Goal: Transaction & Acquisition: Download file/media

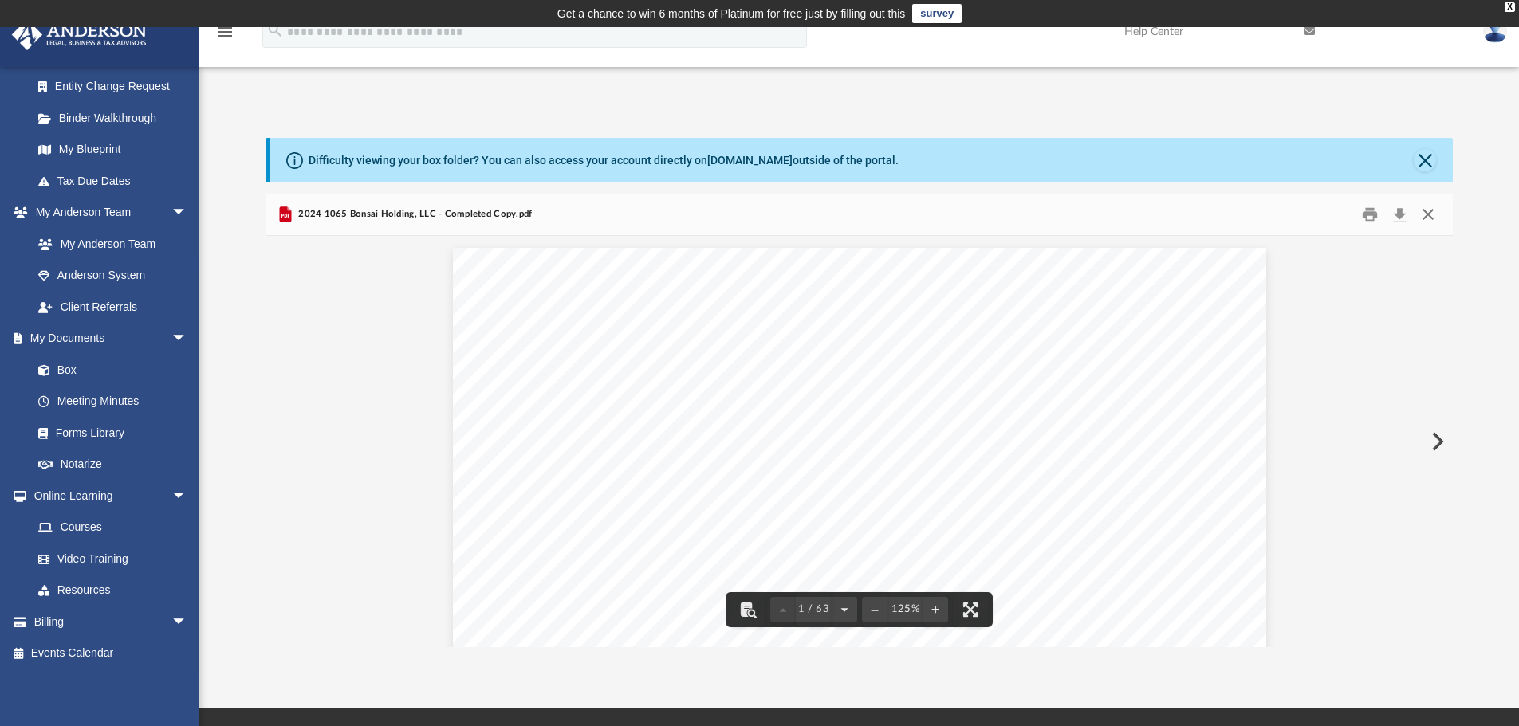
click at [1424, 214] on button "Close" at bounding box center [1427, 214] width 29 height 25
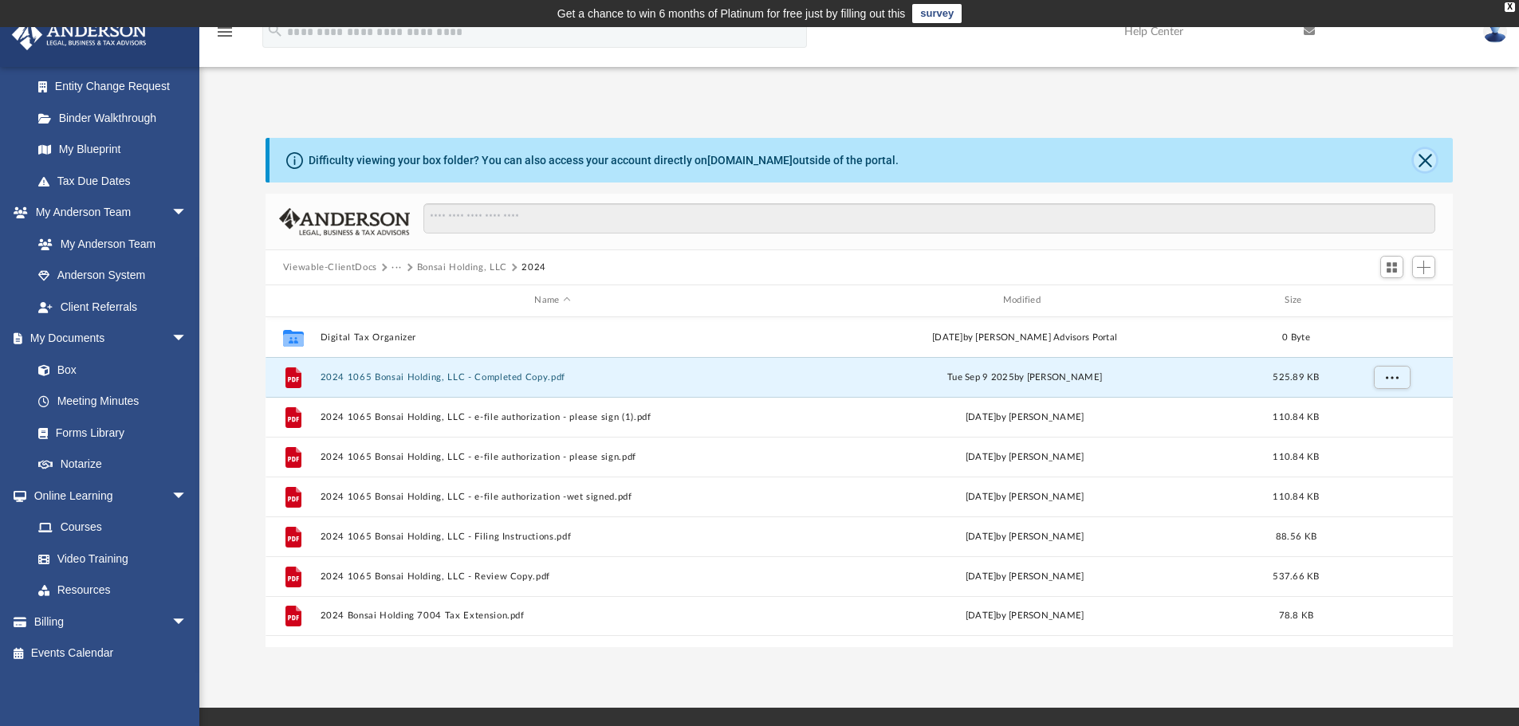
click at [1428, 161] on button "Close" at bounding box center [1424, 160] width 22 height 22
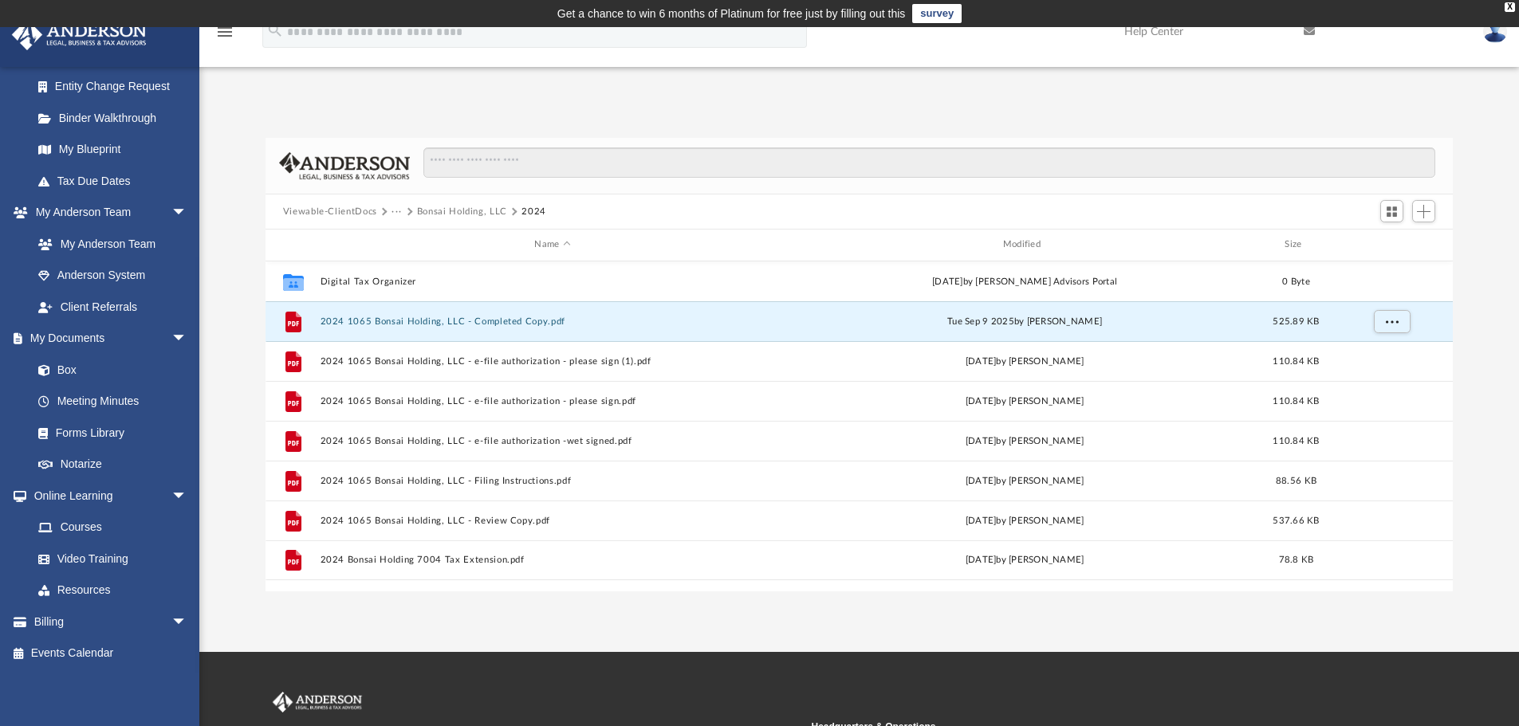
click at [398, 210] on button "···" at bounding box center [396, 212] width 10 height 14
click at [394, 213] on button "···" at bounding box center [396, 212] width 10 height 14
click at [397, 208] on button "···" at bounding box center [396, 212] width 10 height 14
click at [343, 214] on button "Viewable-ClientDocs" at bounding box center [330, 212] width 94 height 14
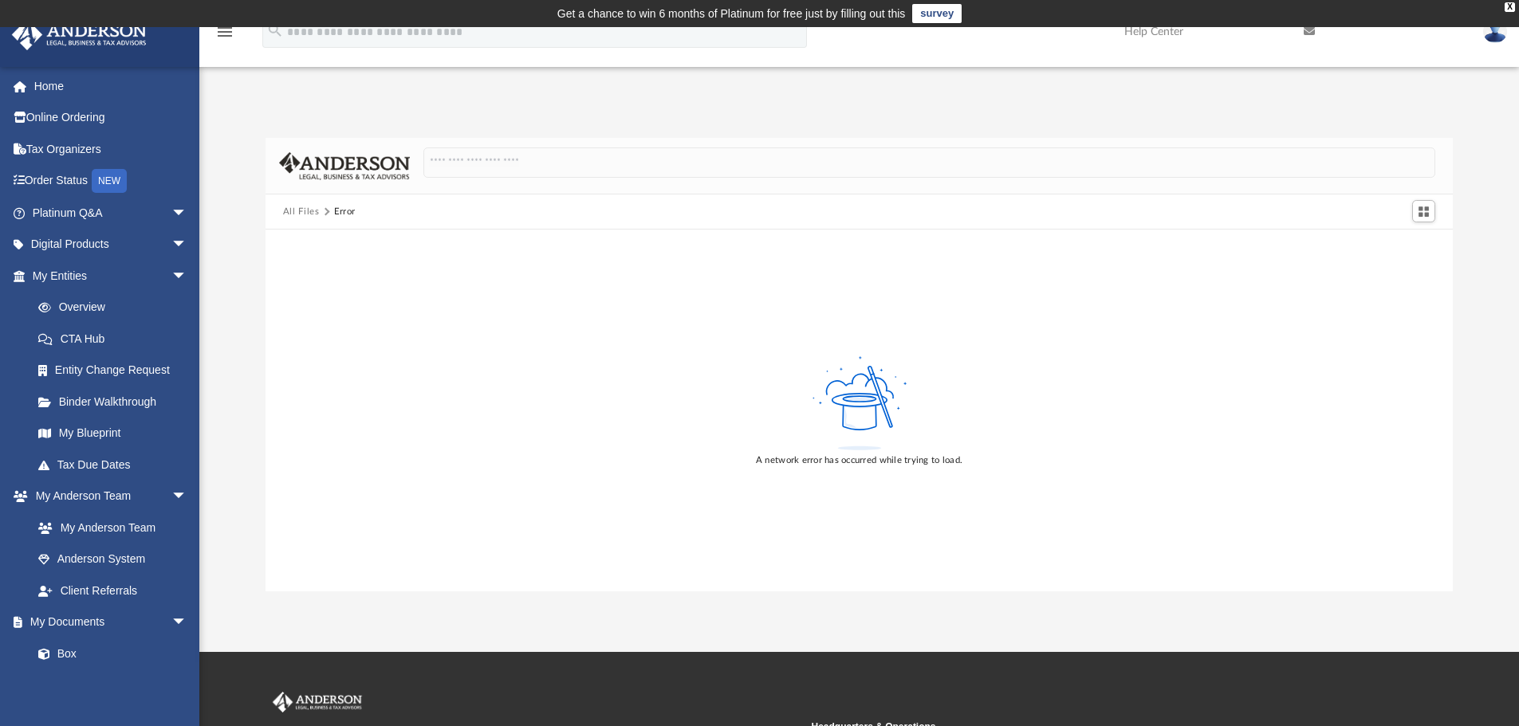
click at [1484, 35] on img at bounding box center [1495, 31] width 24 height 23
click at [960, 143] on div at bounding box center [859, 166] width 1188 height 57
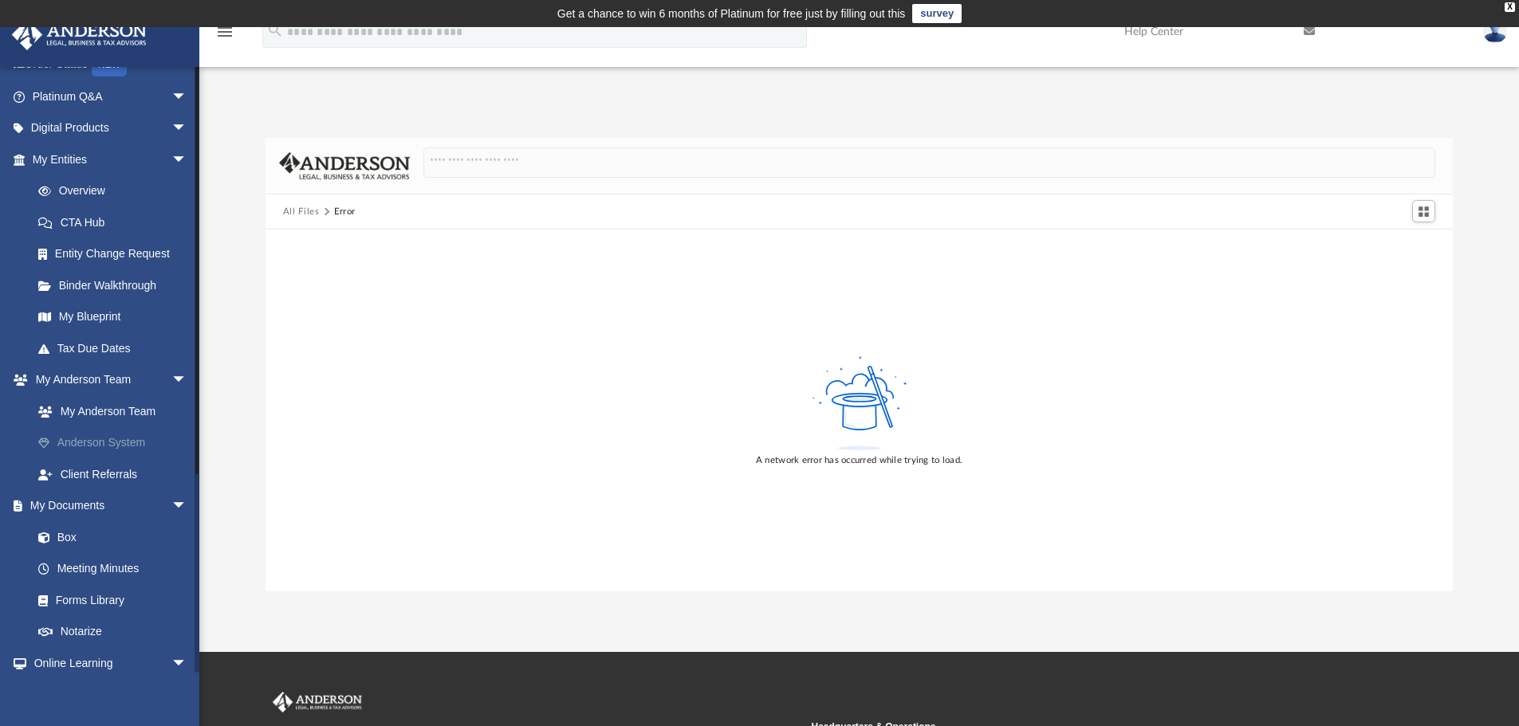
scroll to position [284, 0]
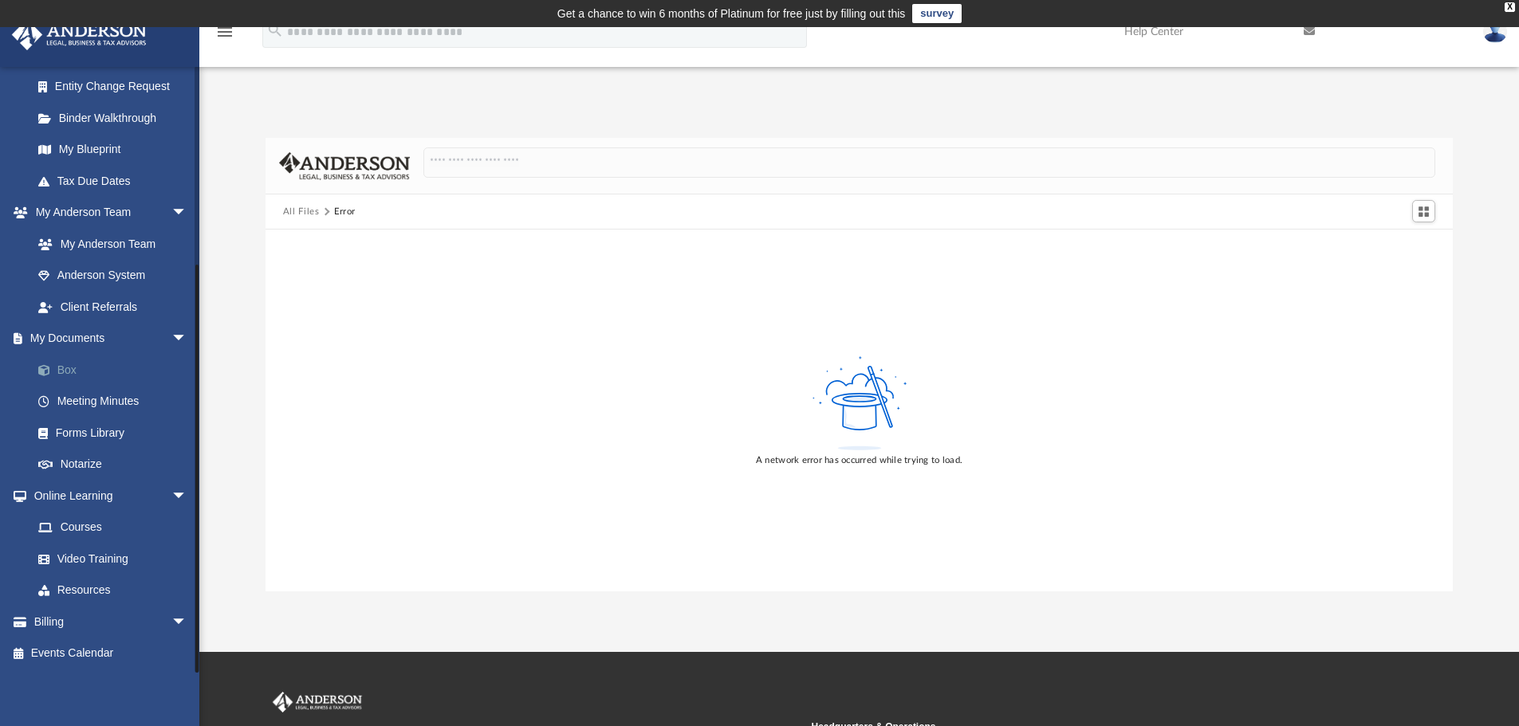
click at [69, 368] on link "Box" at bounding box center [116, 370] width 189 height 32
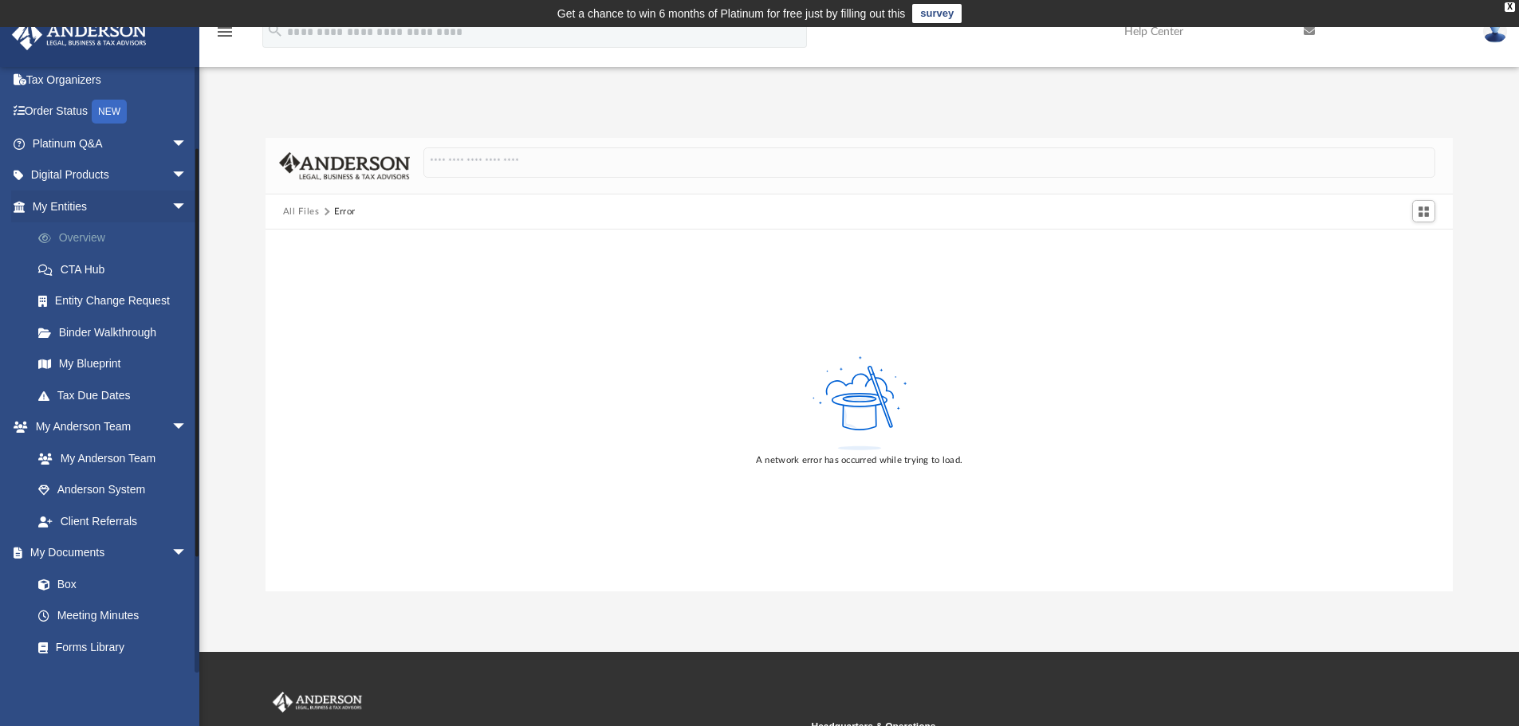
scroll to position [0, 0]
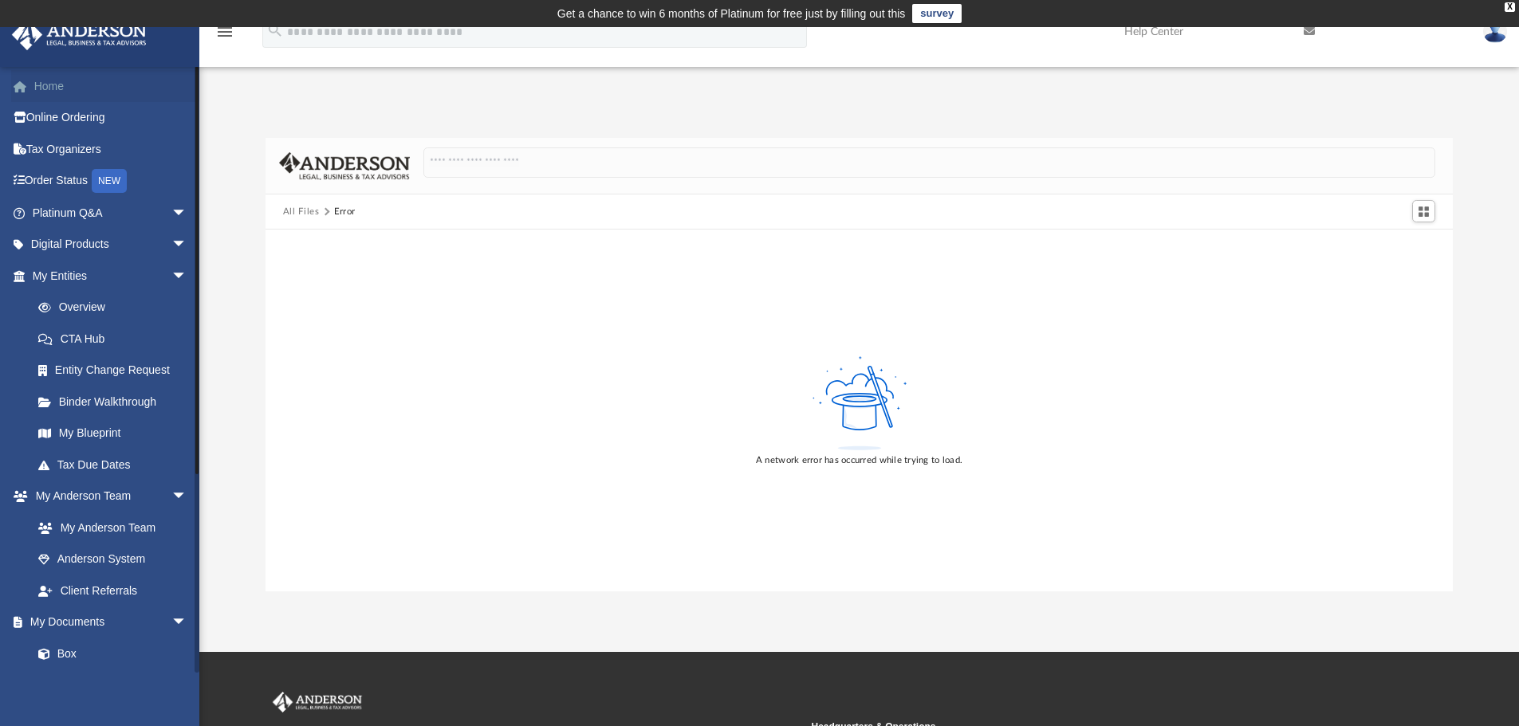
click at [50, 87] on link "Home" at bounding box center [111, 86] width 200 height 32
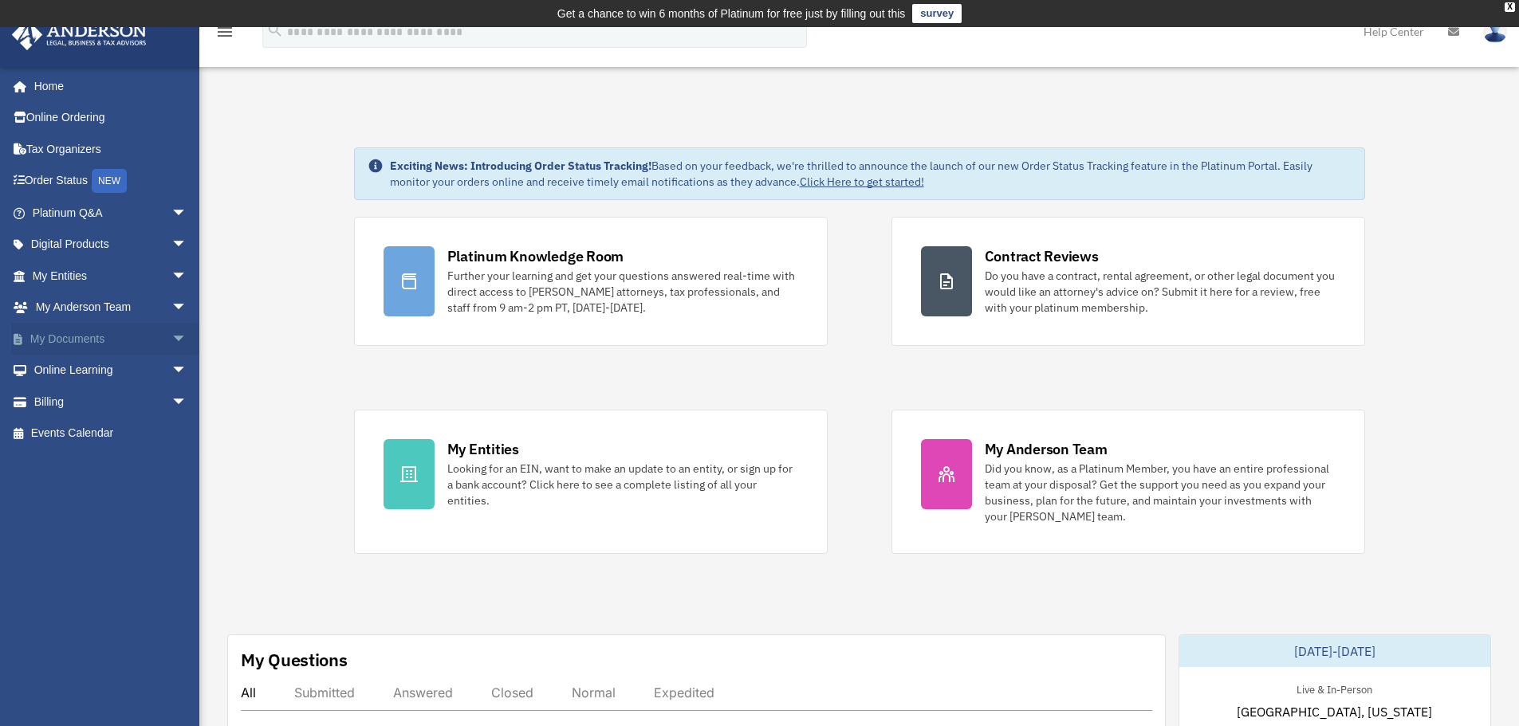
click at [171, 337] on span "arrow_drop_down" at bounding box center [187, 339] width 32 height 33
click at [73, 372] on link "Box" at bounding box center [116, 371] width 189 height 32
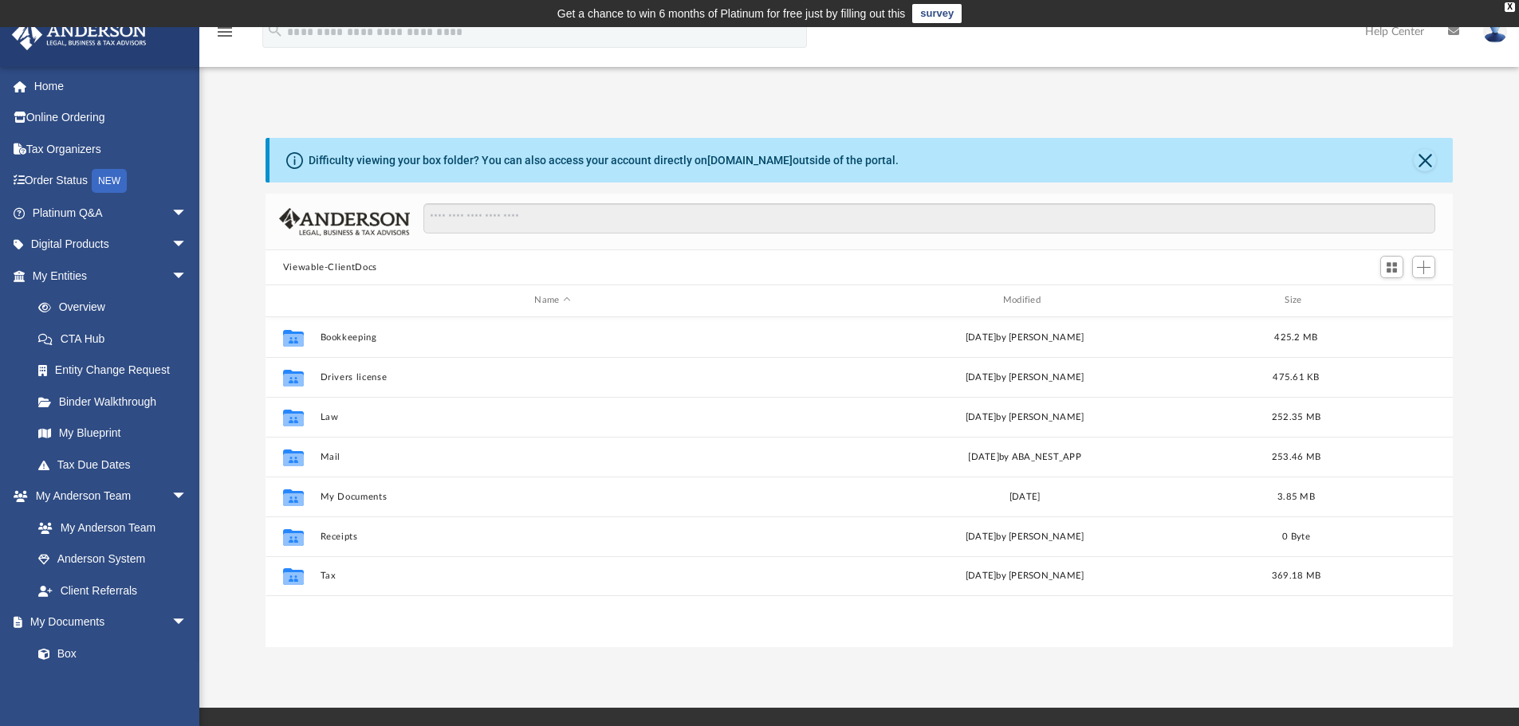
scroll to position [351, 1175]
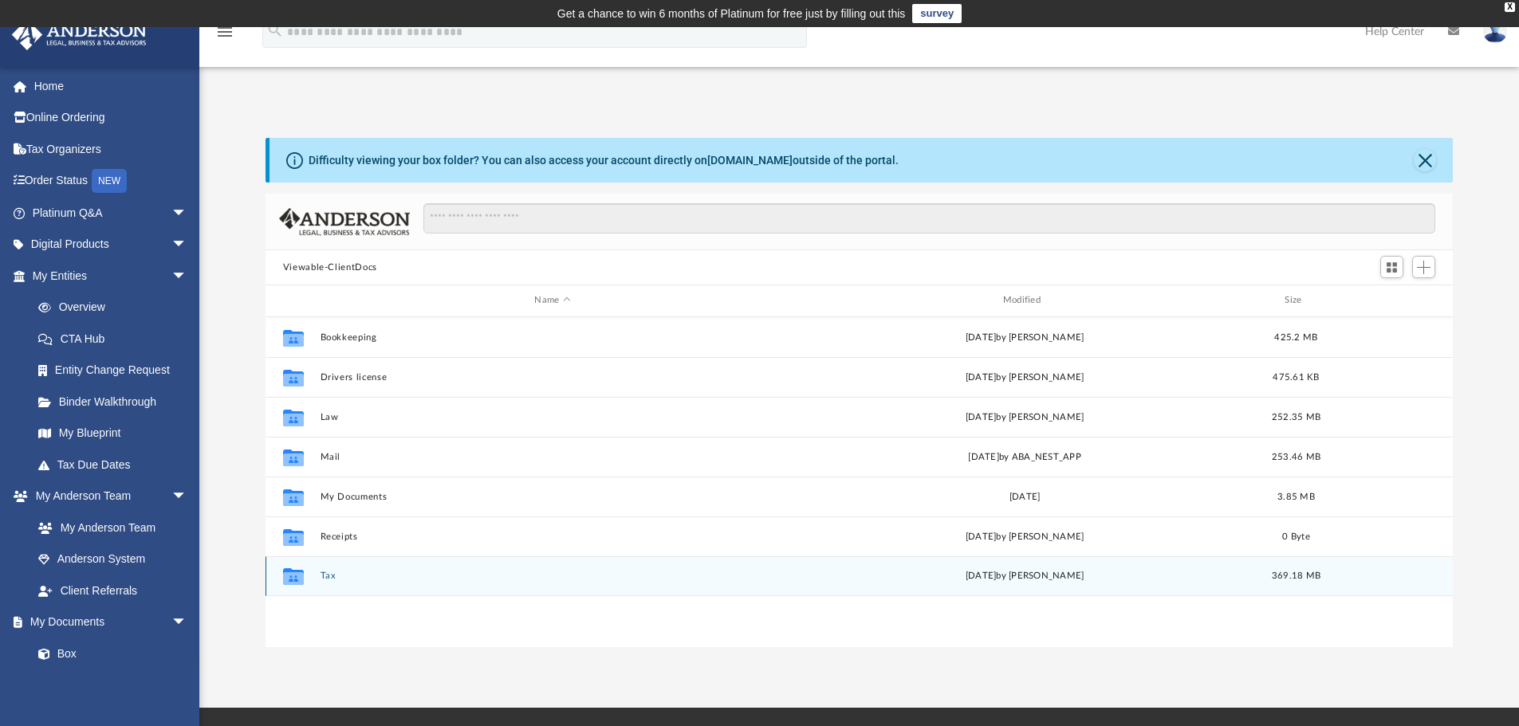
click at [350, 580] on button "Tax" at bounding box center [552, 576] width 465 height 10
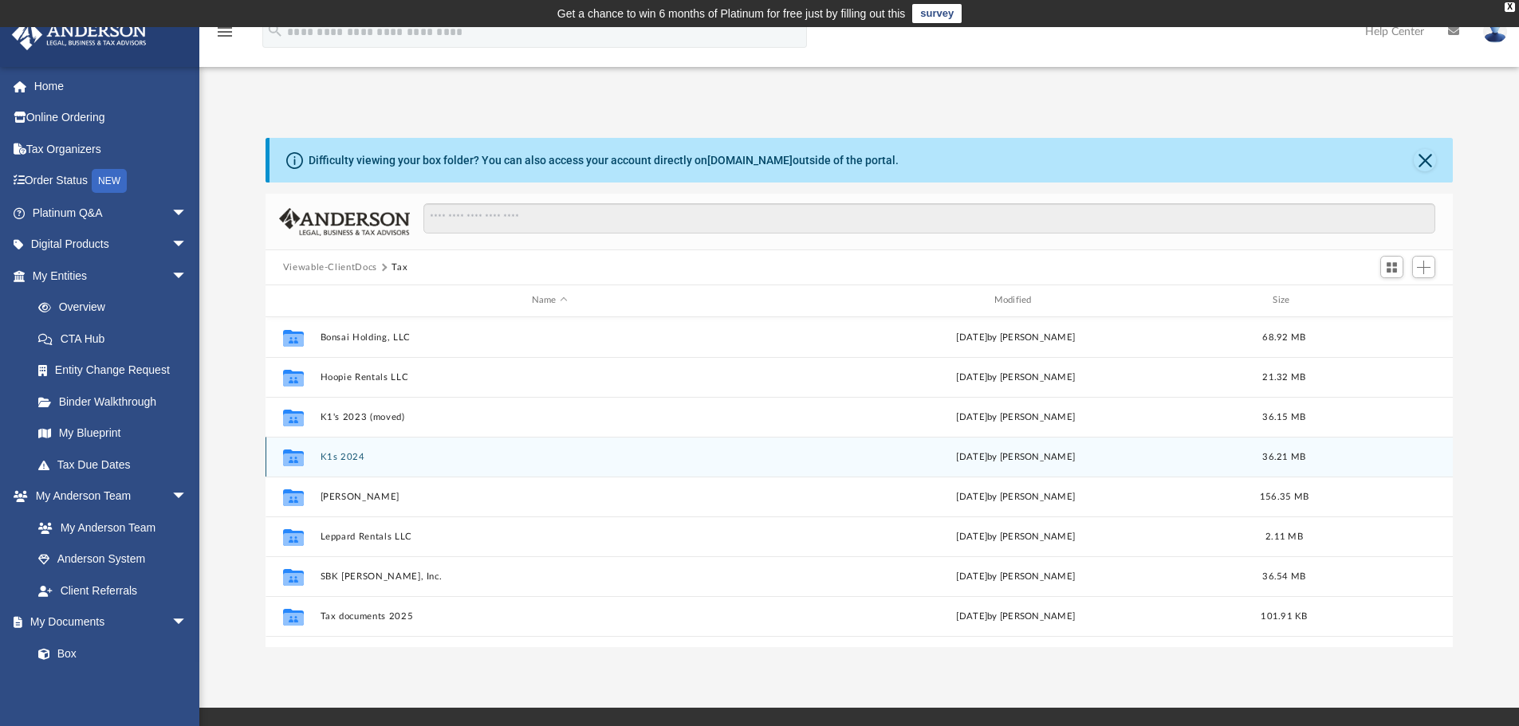
click at [339, 457] on button "K1s 2024" at bounding box center [549, 457] width 459 height 10
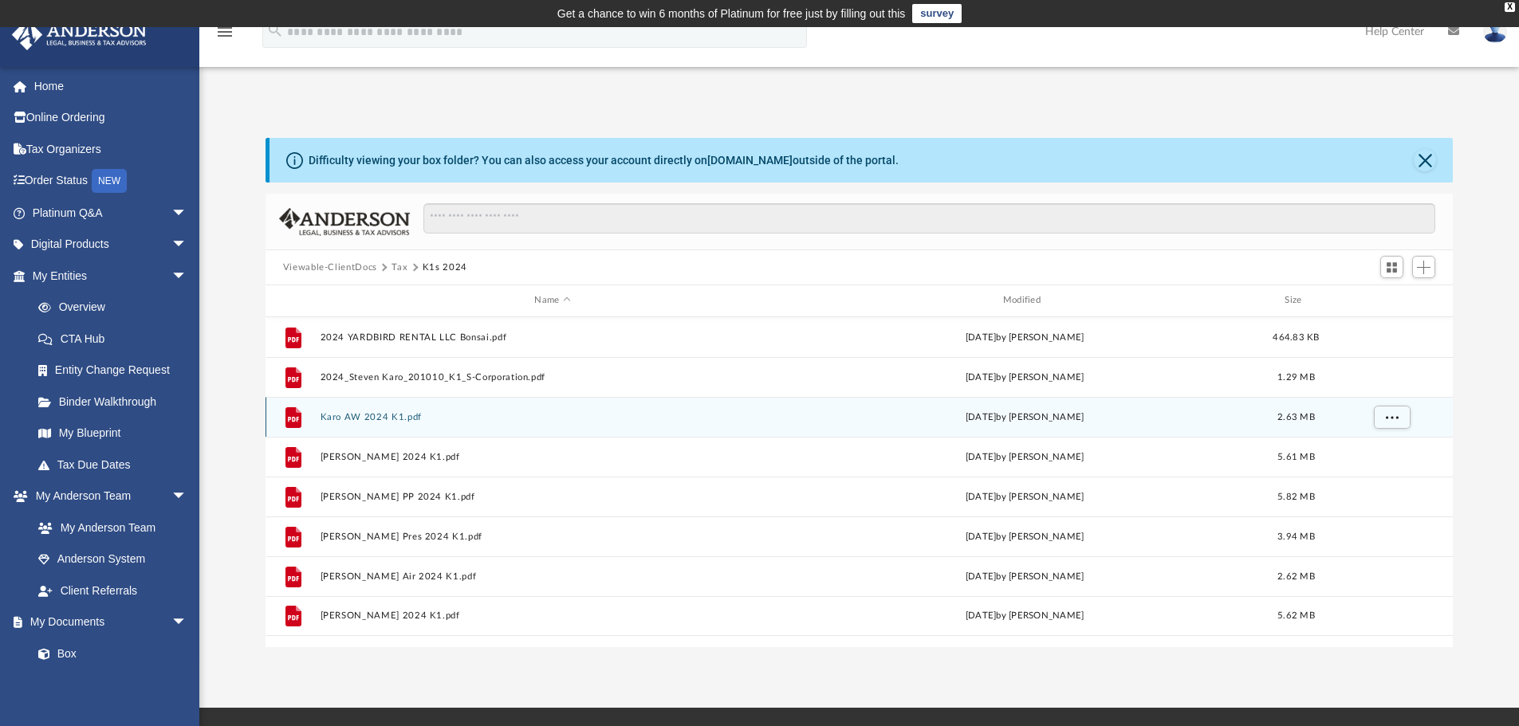
click at [390, 418] on button "Karo AW 2024 K1.pdf" at bounding box center [552, 417] width 465 height 10
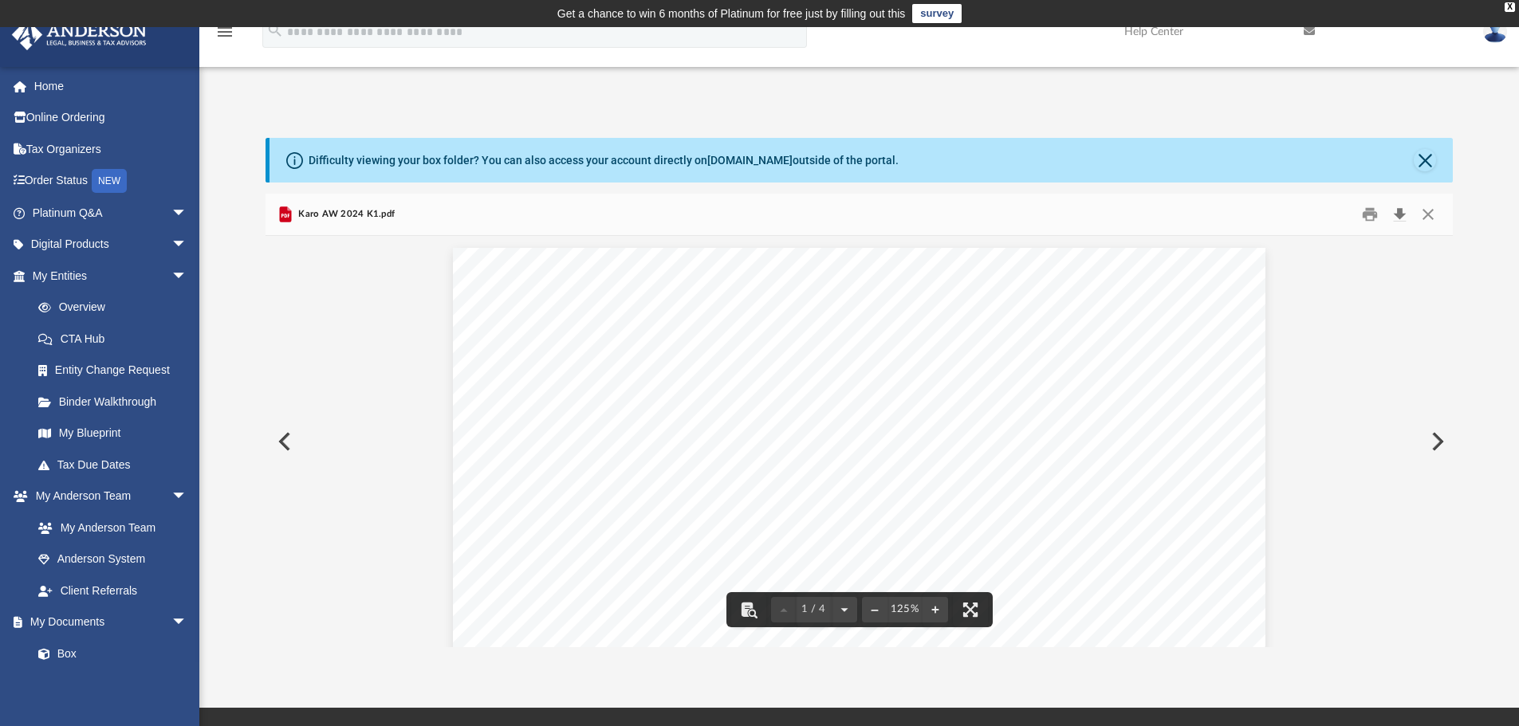
click at [1403, 213] on button "Download" at bounding box center [1399, 214] width 29 height 25
click at [1424, 162] on button "Close" at bounding box center [1424, 160] width 22 height 22
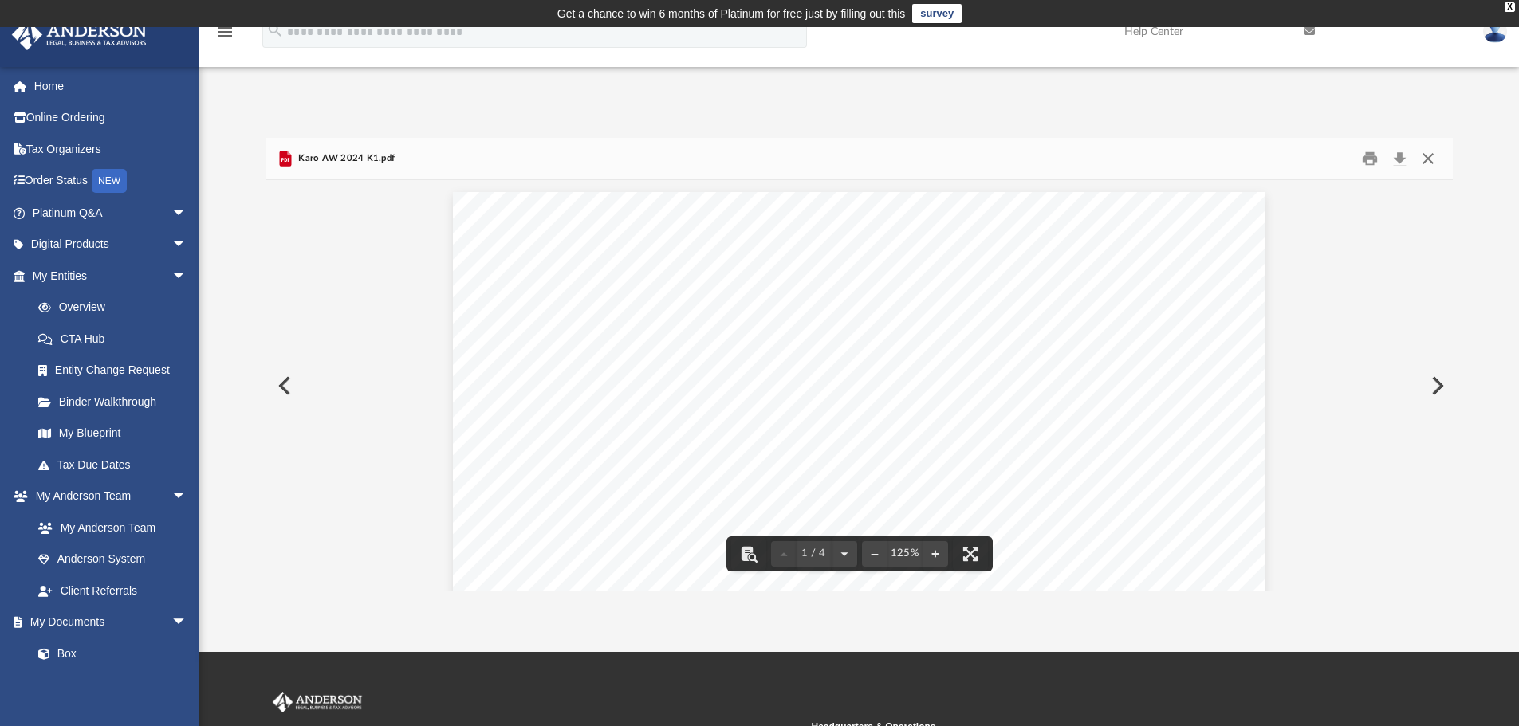
click at [1426, 159] on button "Close" at bounding box center [1427, 159] width 29 height 25
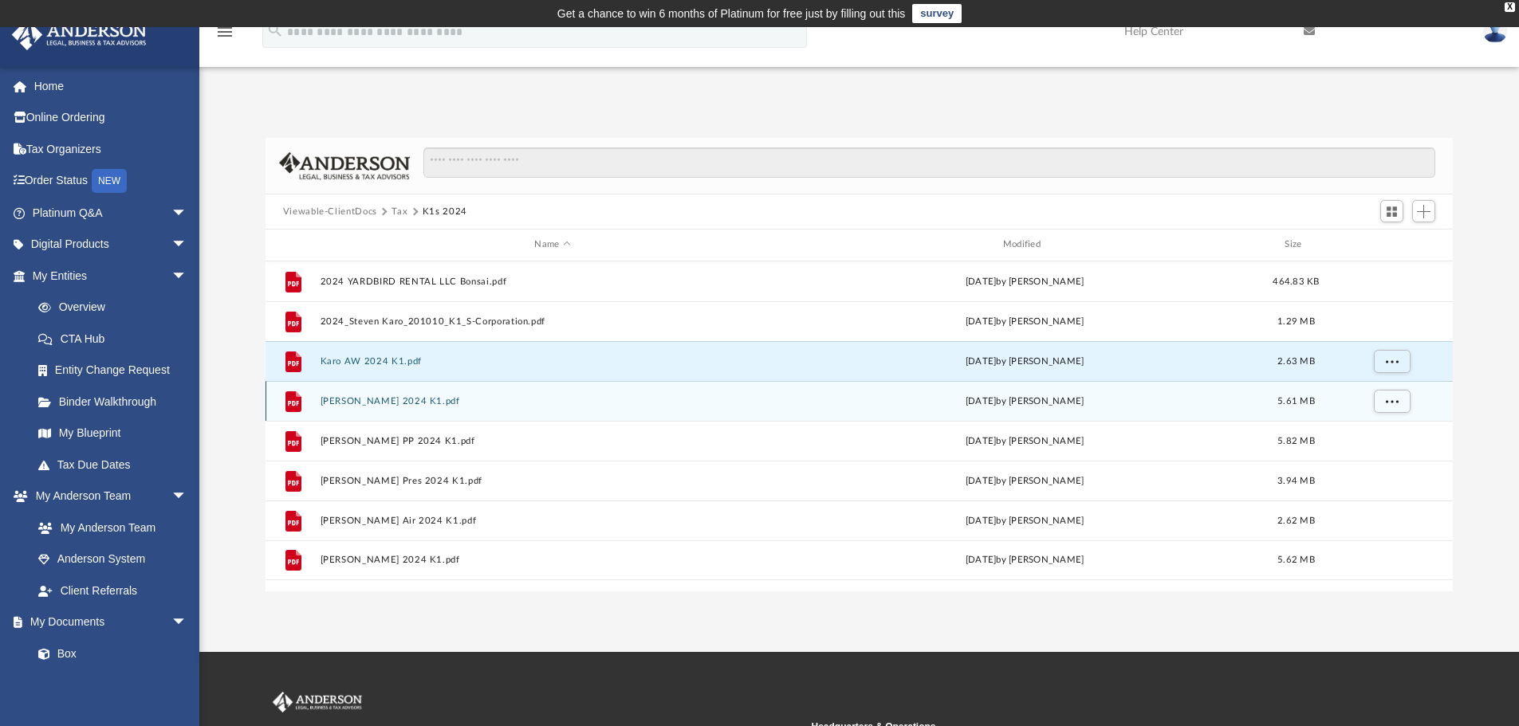
click at [399, 397] on button "[PERSON_NAME] 2024 K1.pdf" at bounding box center [552, 401] width 465 height 10
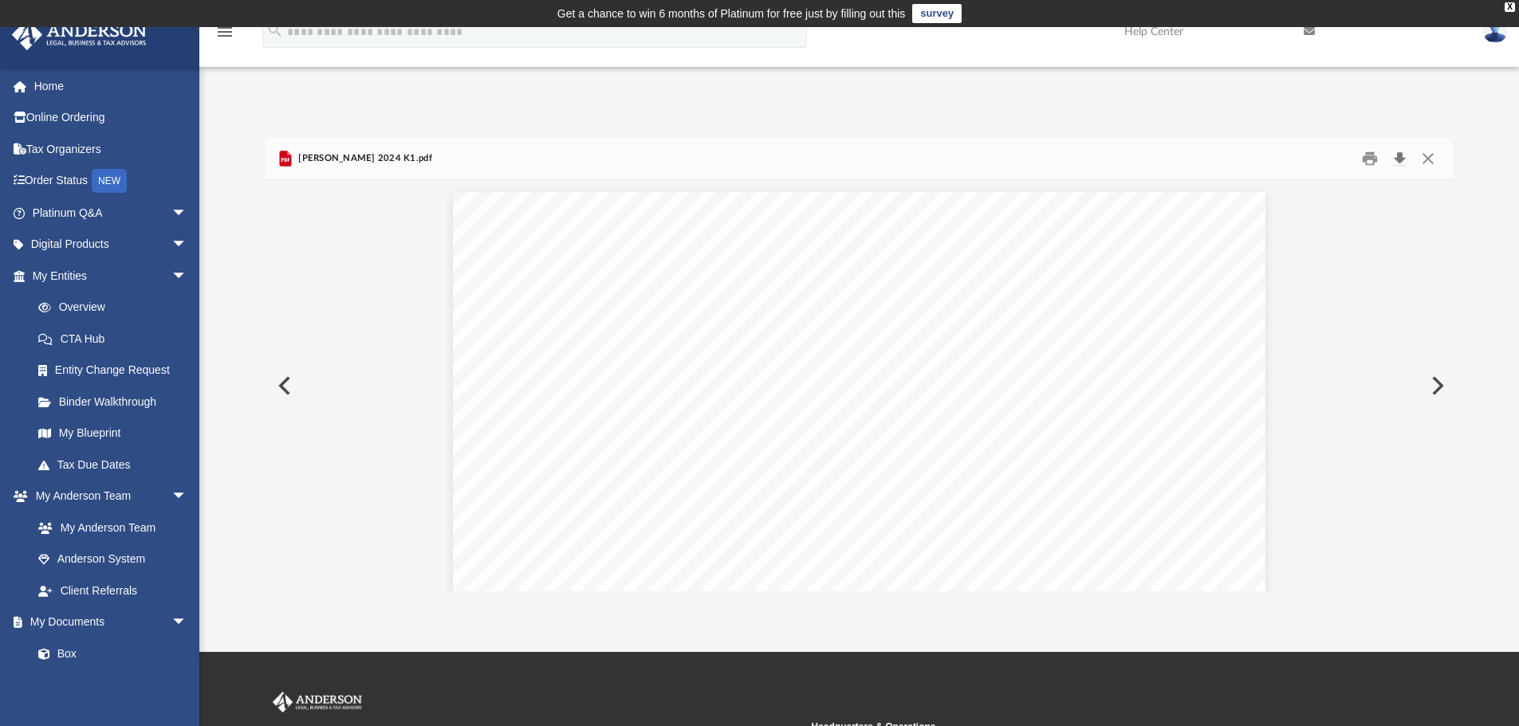
click at [1398, 156] on button "Download" at bounding box center [1399, 159] width 29 height 25
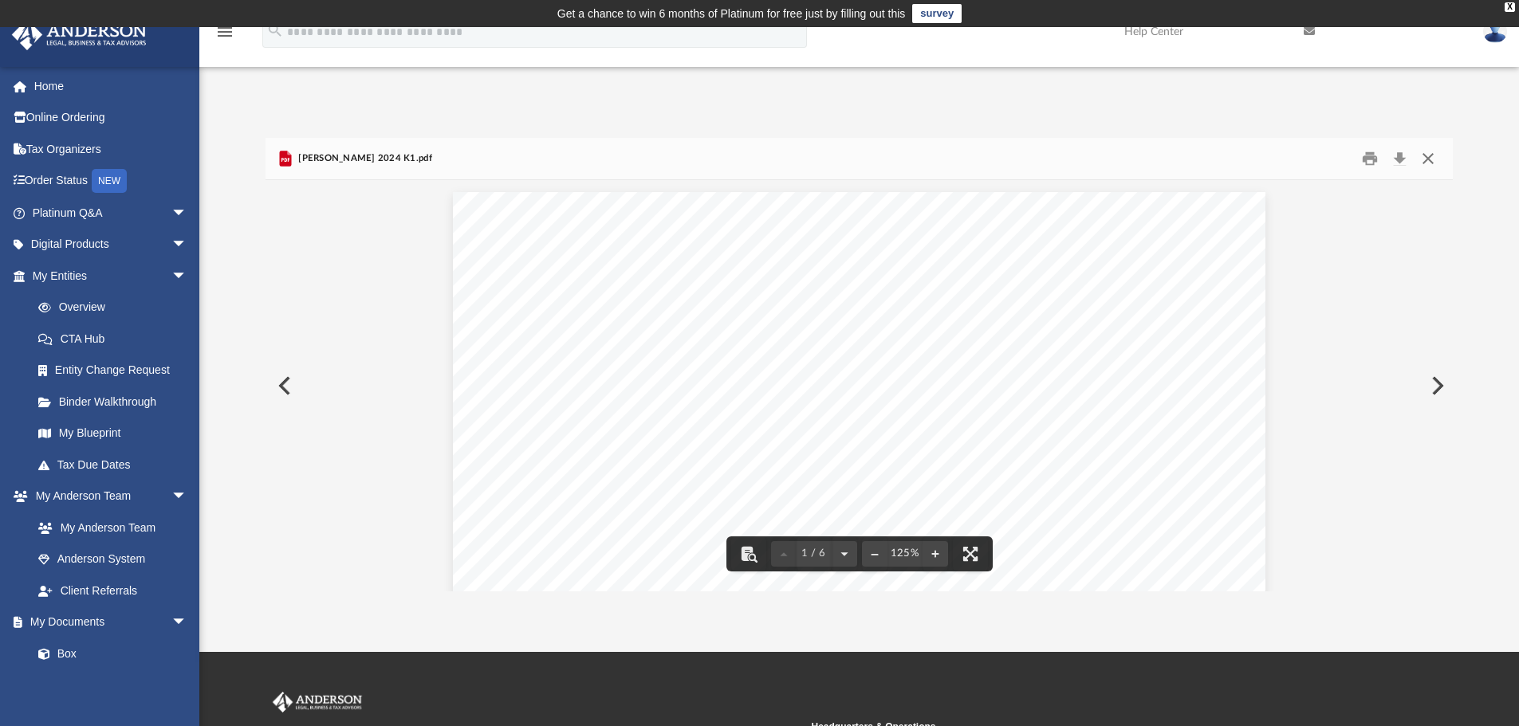
click at [1425, 155] on button "Close" at bounding box center [1427, 159] width 29 height 25
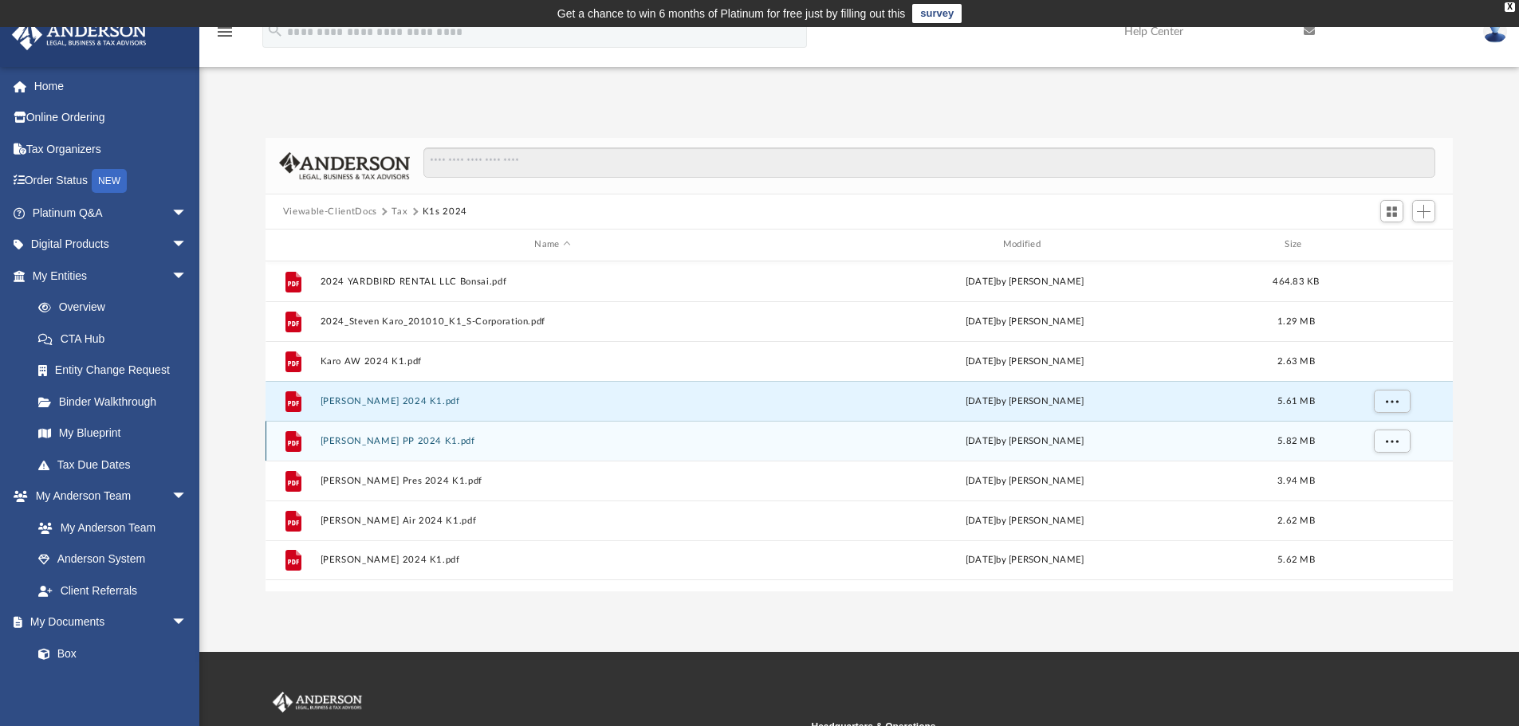
click at [372, 434] on div "File [PERSON_NAME] PP 2024 K1.pdf [DATE] by [PERSON_NAME] 5.82 MB" at bounding box center [859, 441] width 1188 height 40
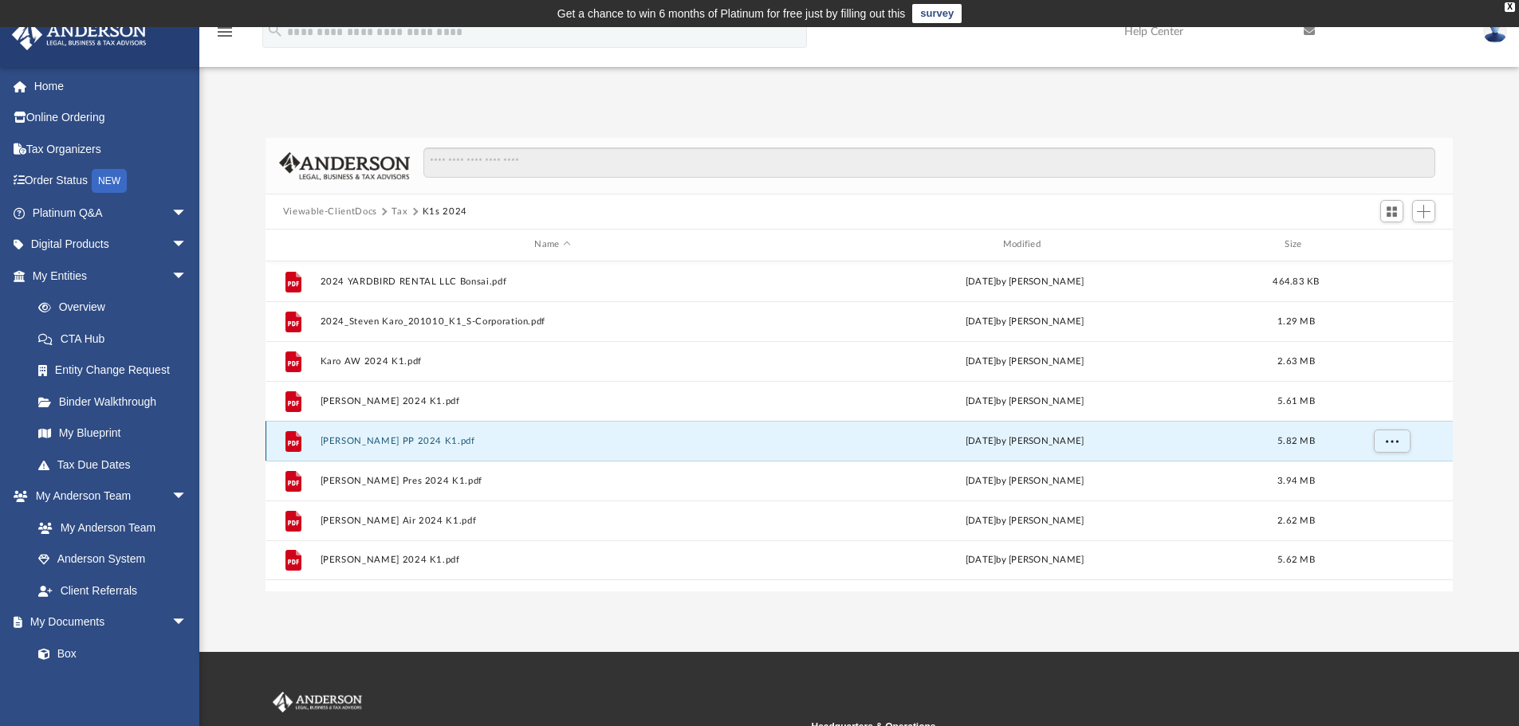
click at [363, 441] on button "[PERSON_NAME] PP 2024 K1.pdf" at bounding box center [552, 441] width 465 height 10
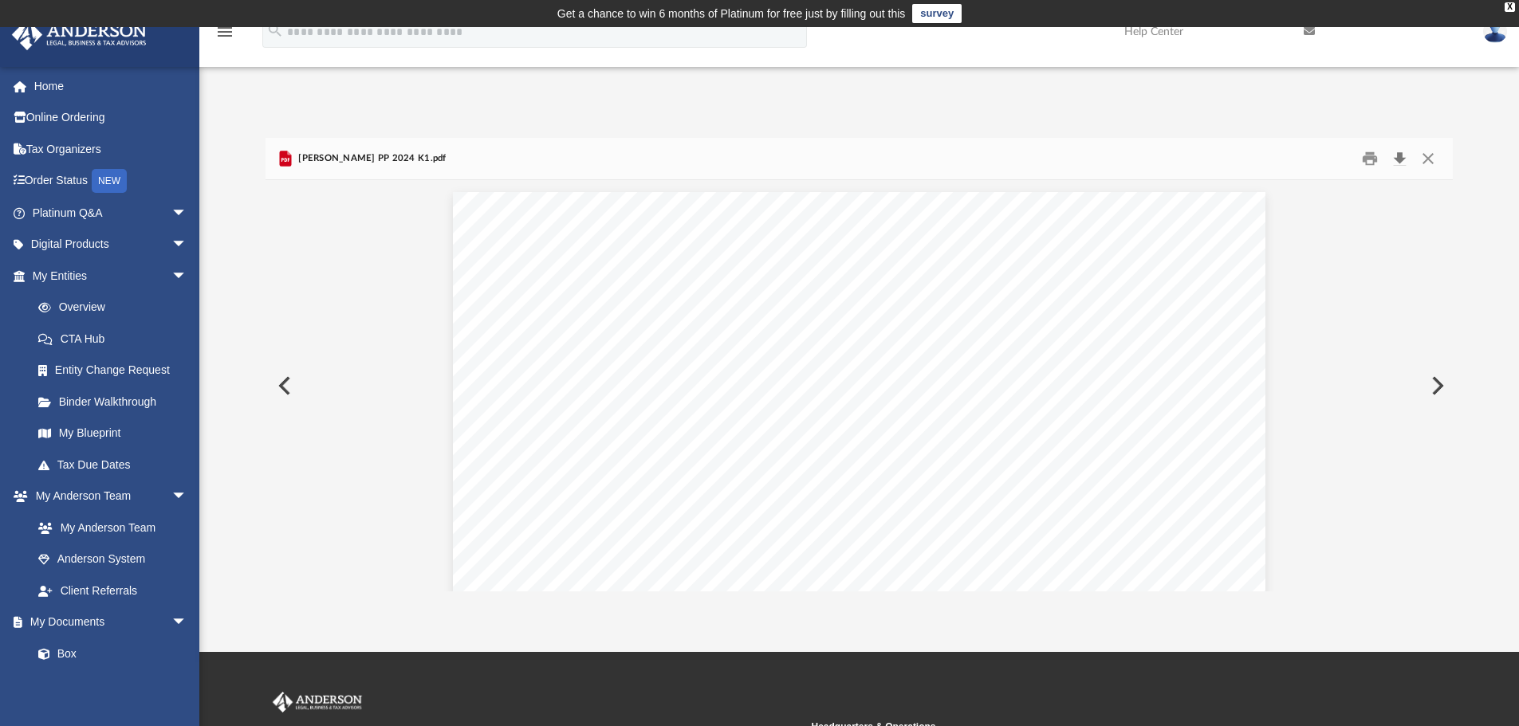
click at [1399, 155] on button "Download" at bounding box center [1399, 159] width 29 height 25
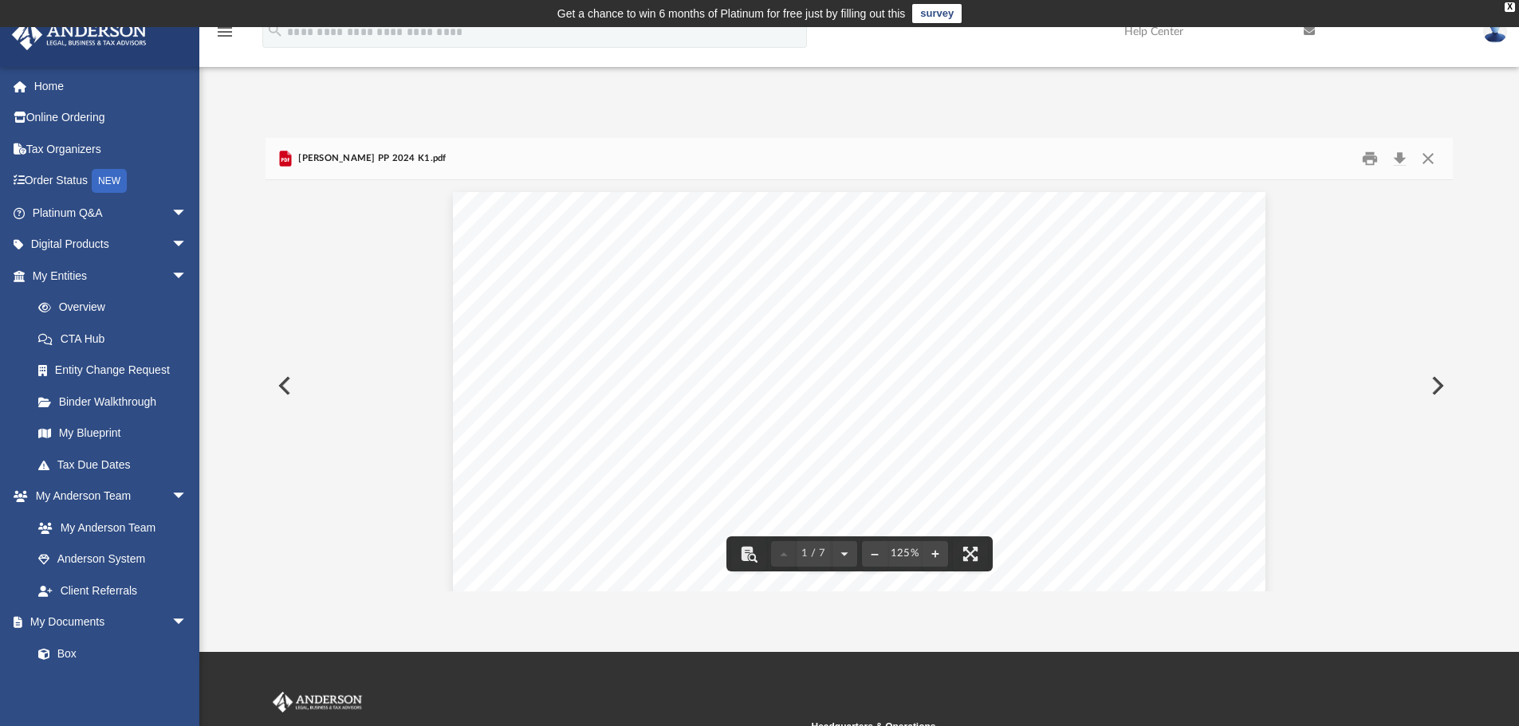
drag, startPoint x: 1060, startPoint y: 113, endPoint x: 1072, endPoint y: 116, distance: 12.4
click at [1060, 113] on div "Difficulty viewing your box folder? You can also access your account directly o…" at bounding box center [858, 347] width 1319 height 487
click at [1425, 159] on button "Close" at bounding box center [1427, 159] width 29 height 25
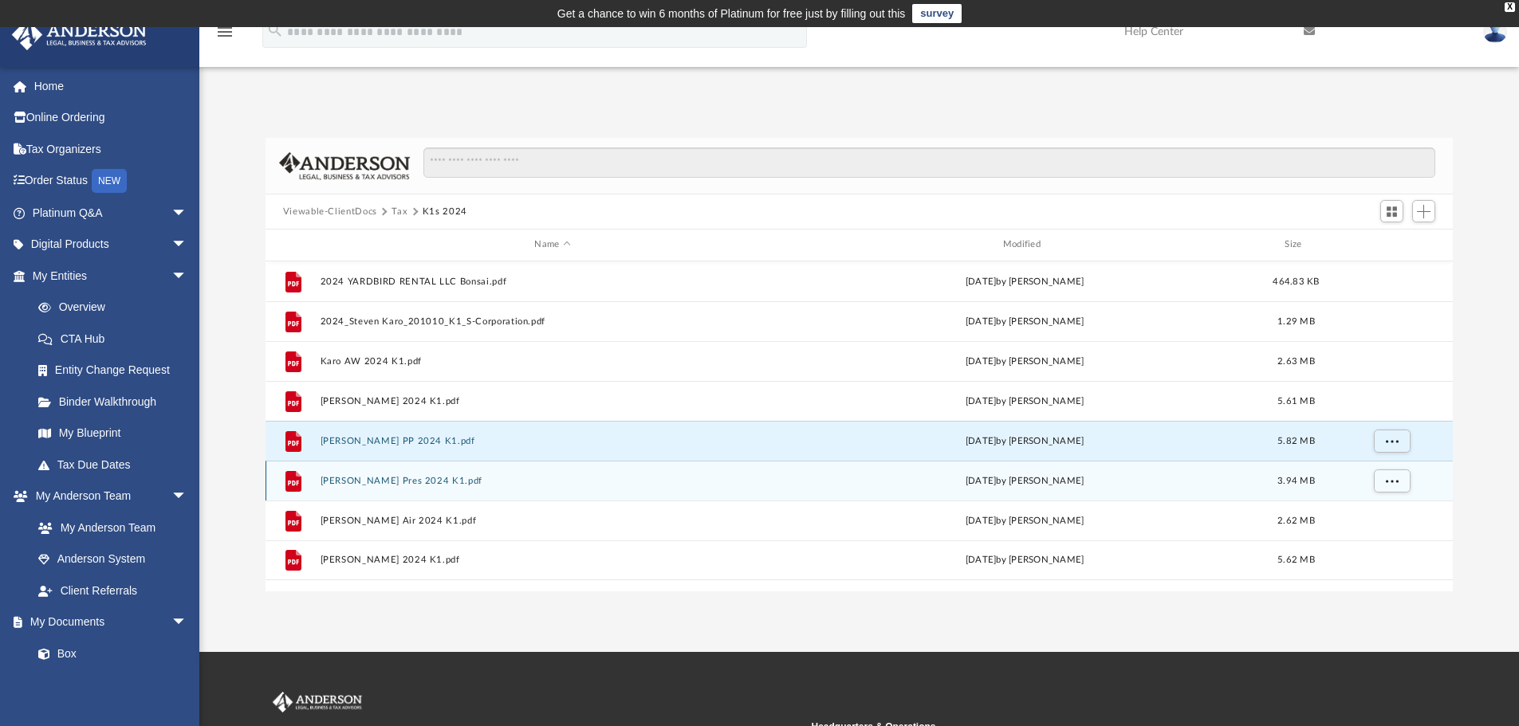
click at [374, 479] on button "[PERSON_NAME] Pres 2024 K1.pdf" at bounding box center [552, 481] width 465 height 10
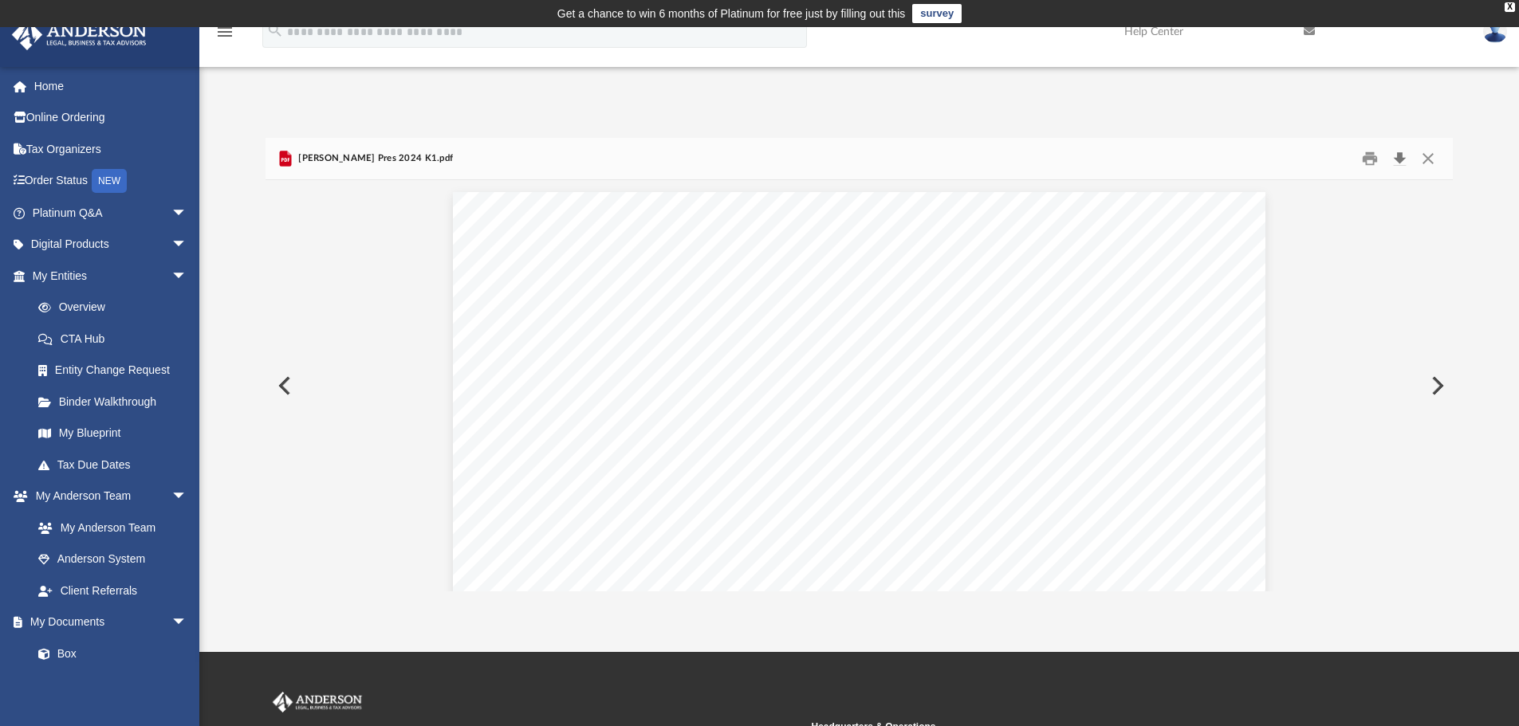
click at [1398, 155] on button "Download" at bounding box center [1399, 159] width 29 height 25
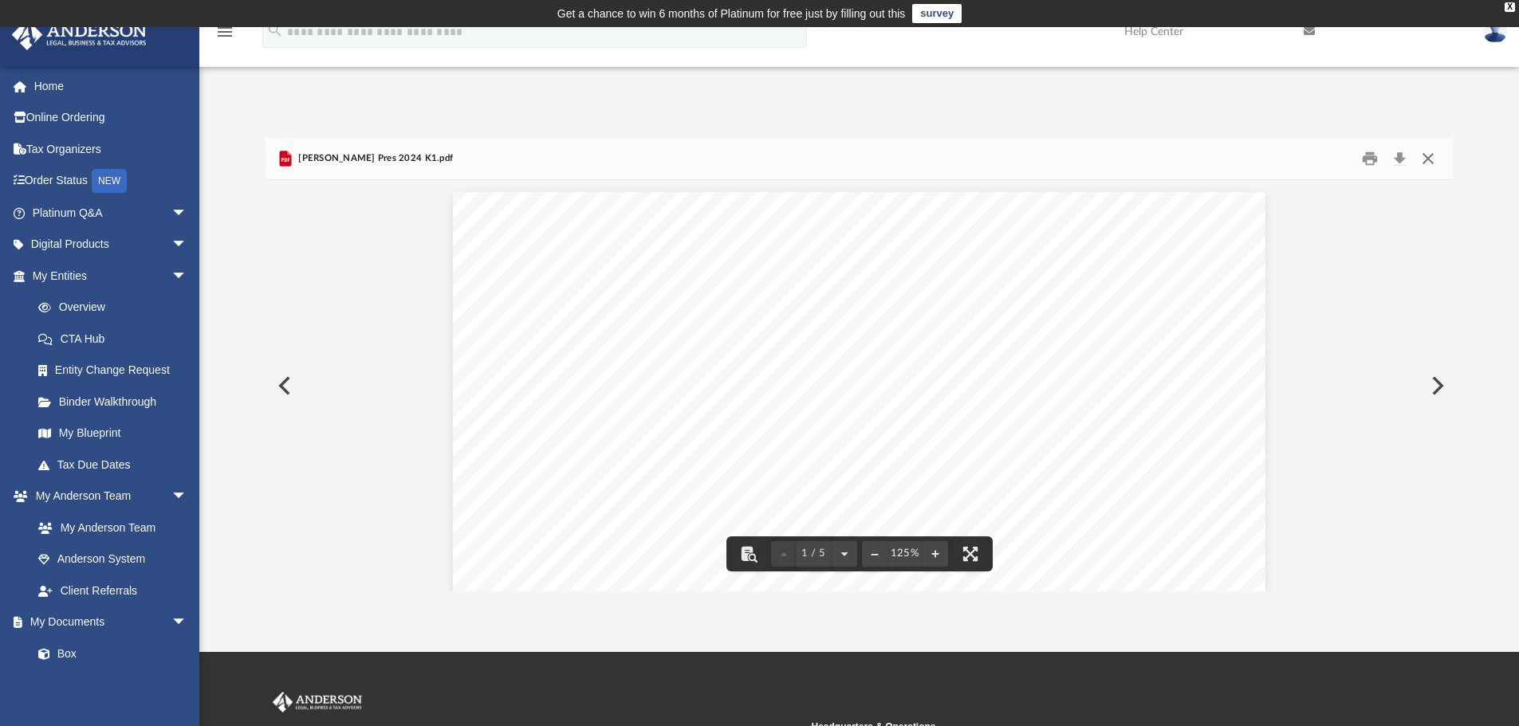
click at [1427, 158] on button "Close" at bounding box center [1427, 159] width 29 height 25
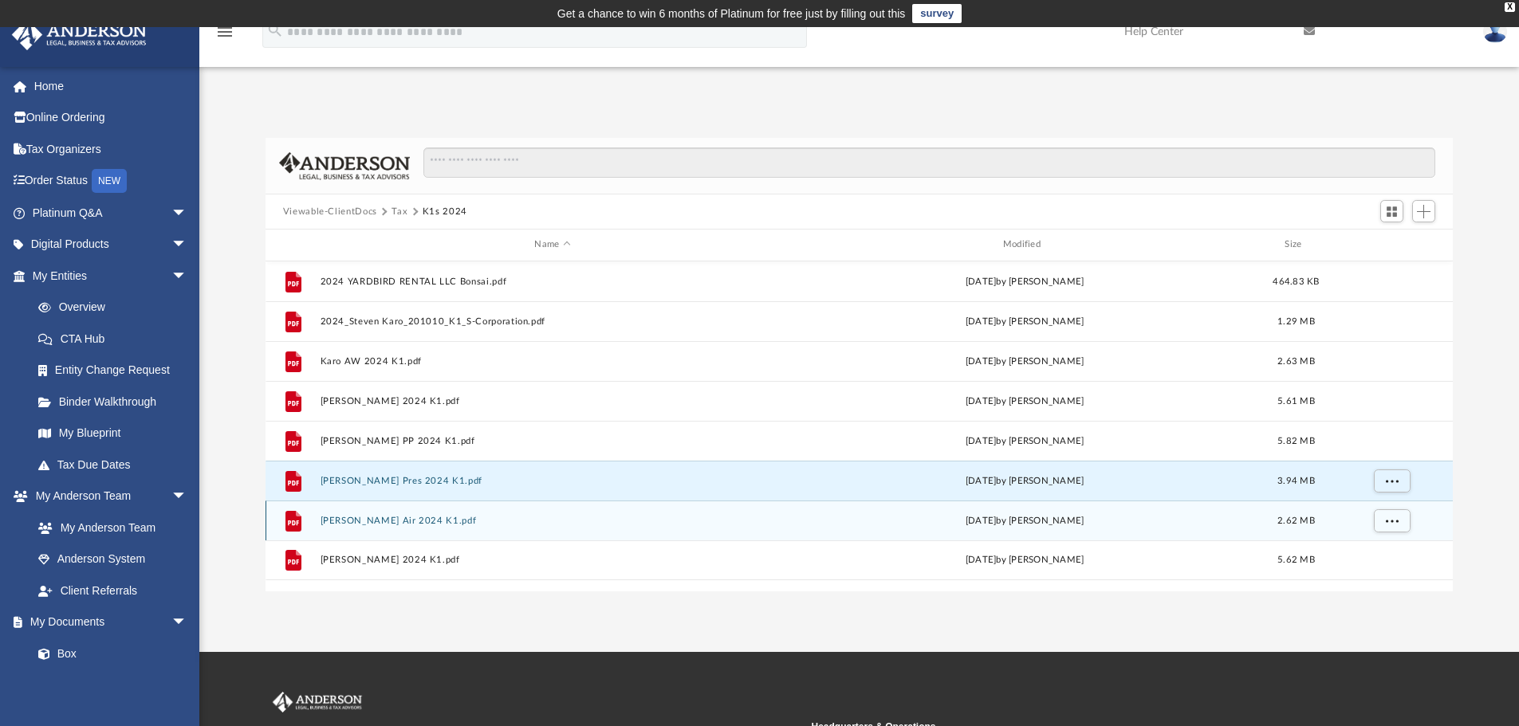
click at [403, 520] on button "[PERSON_NAME] Air 2024 K1.pdf" at bounding box center [552, 521] width 465 height 10
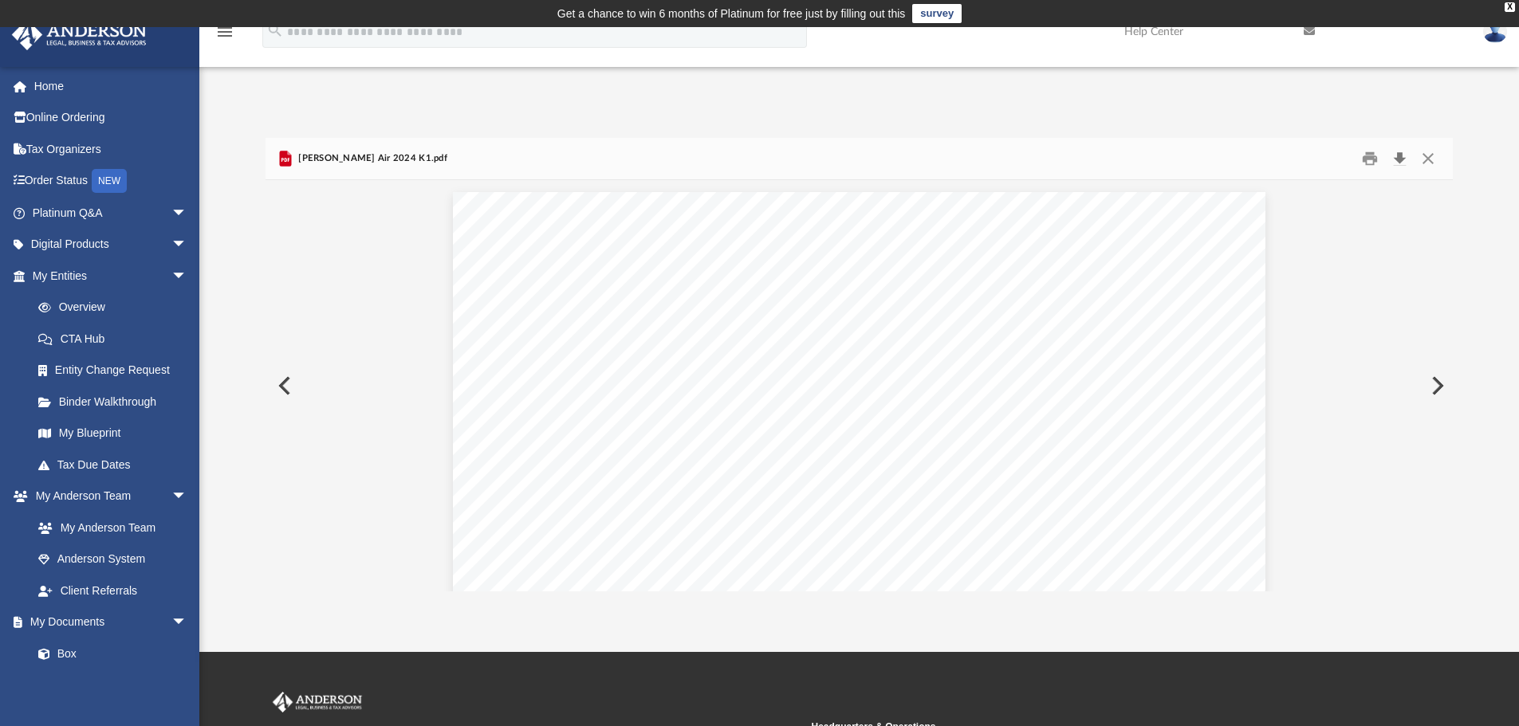
click at [1400, 159] on button "Download" at bounding box center [1399, 159] width 29 height 25
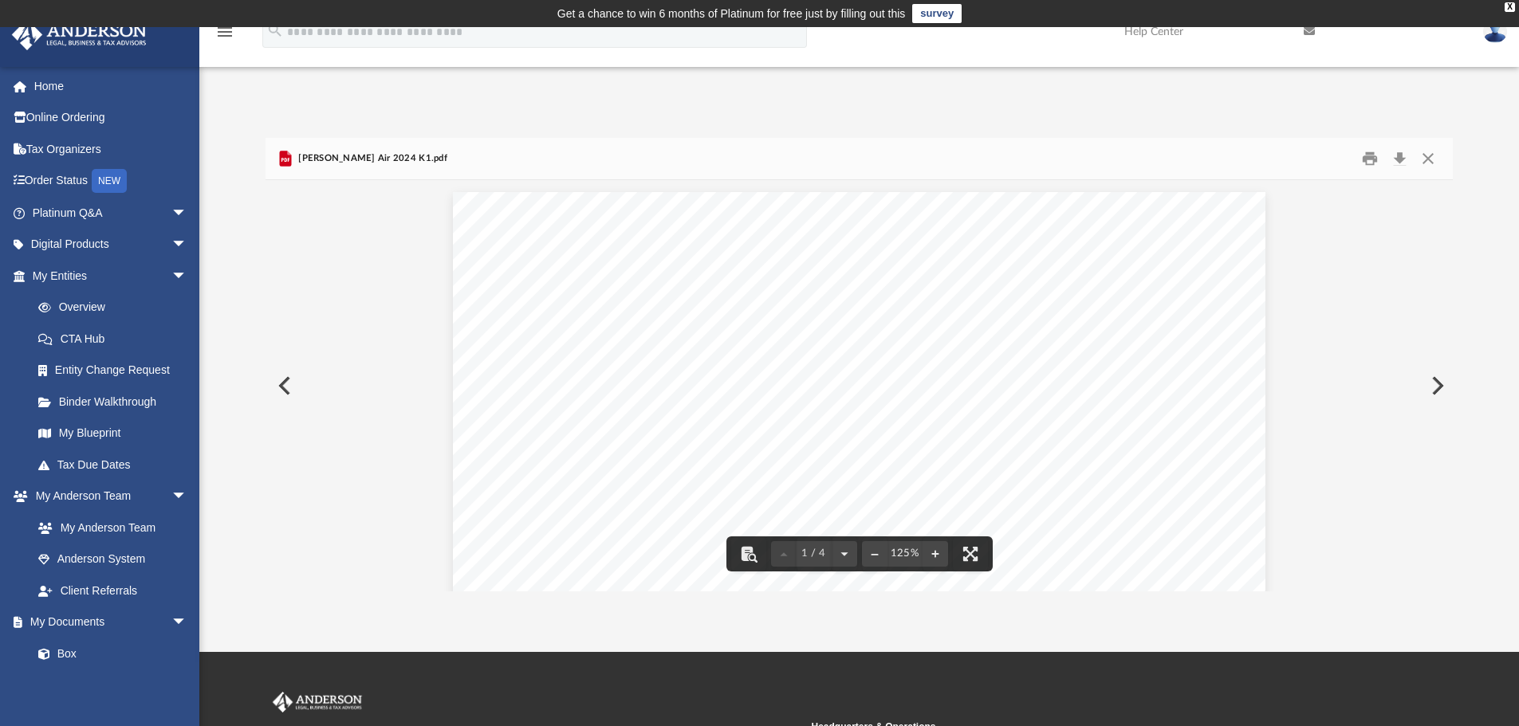
click at [1427, 155] on button "Close" at bounding box center [1427, 159] width 29 height 25
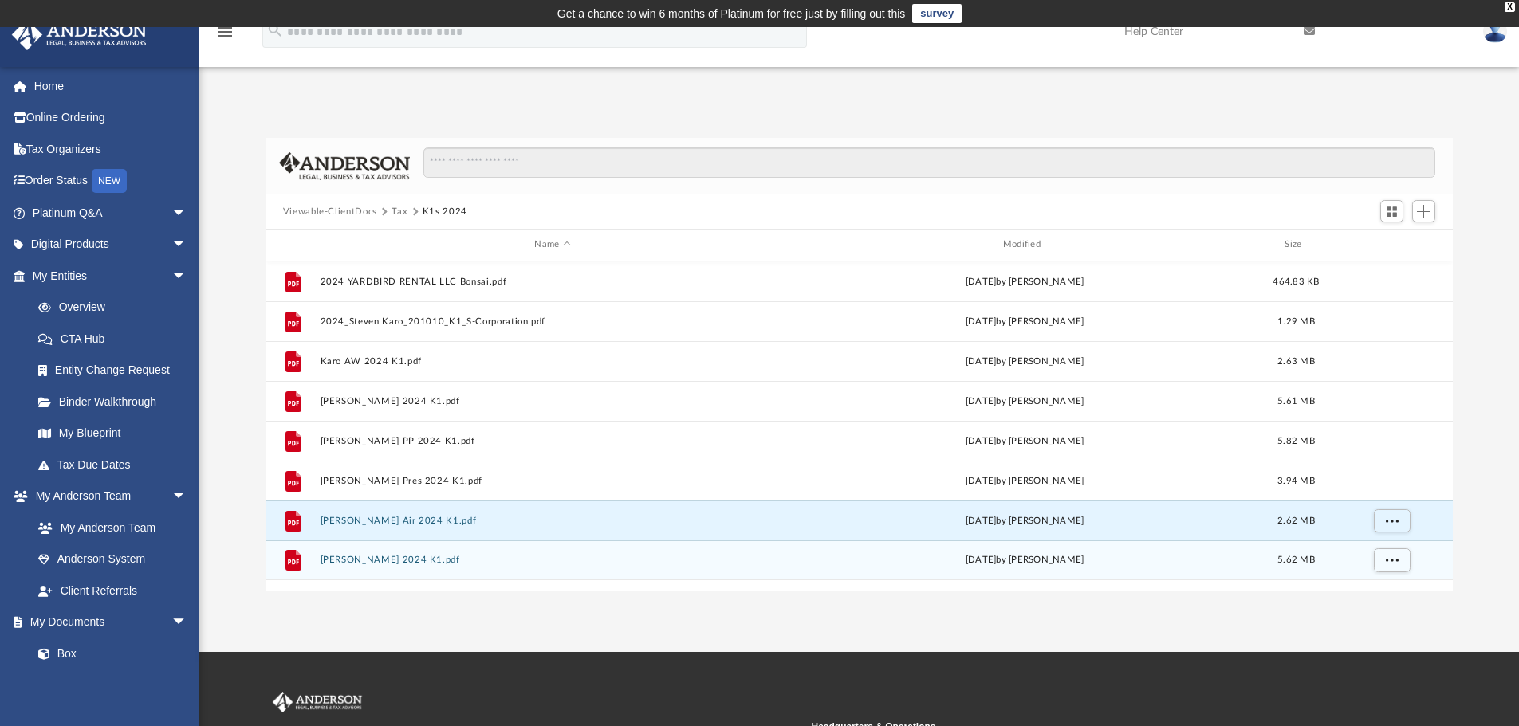
click at [473, 558] on button "[PERSON_NAME] 2024 K1.pdf" at bounding box center [552, 560] width 465 height 10
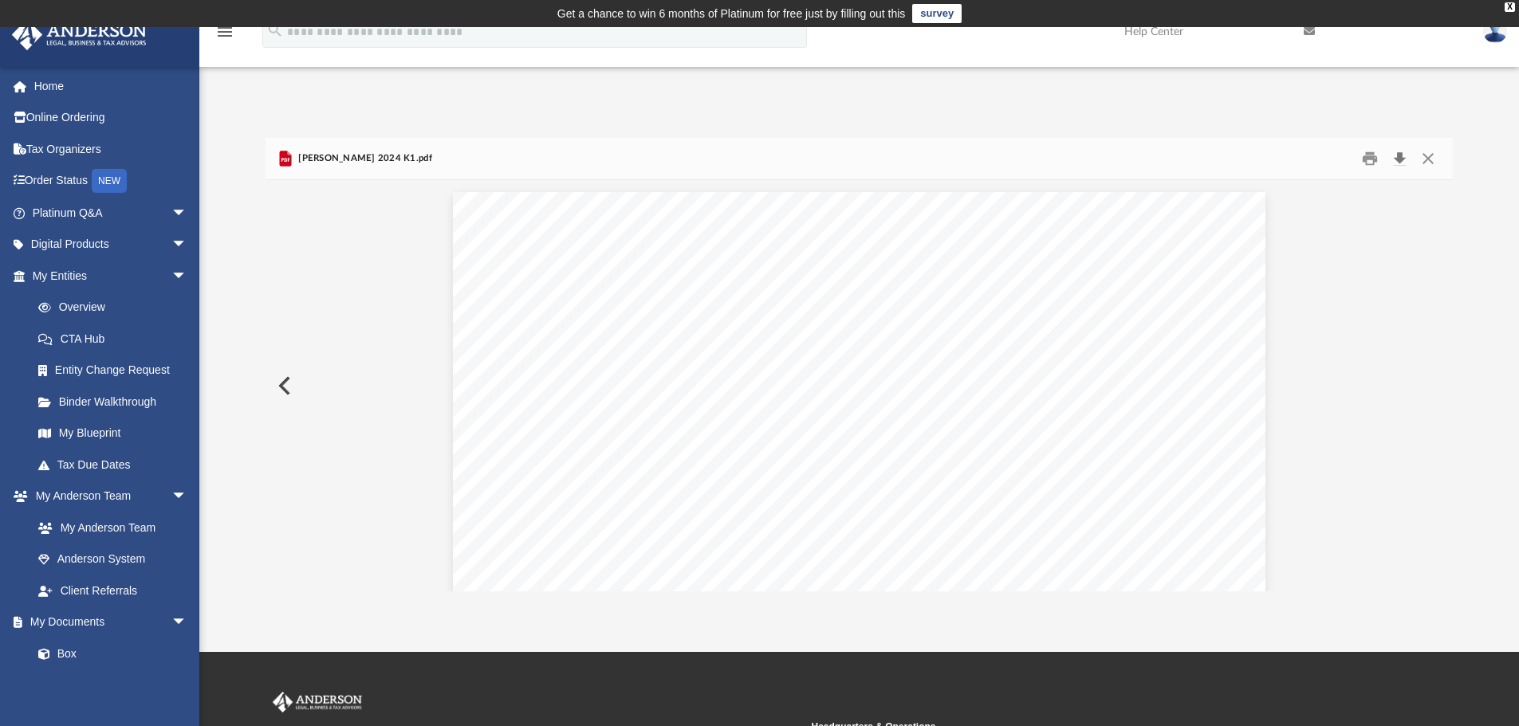
click at [1402, 158] on button "Download" at bounding box center [1399, 159] width 29 height 25
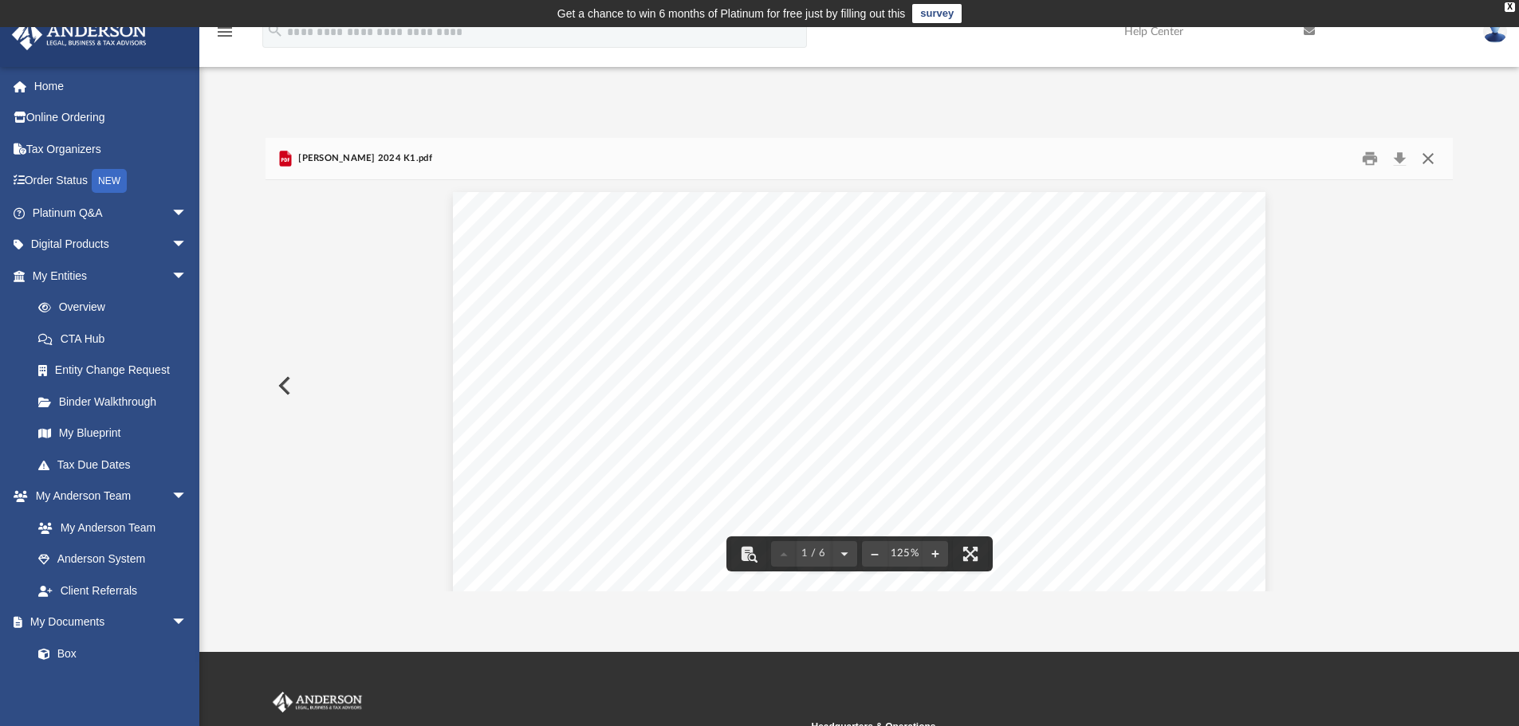
click at [1429, 158] on button "Close" at bounding box center [1427, 159] width 29 height 25
